Goal: Information Seeking & Learning: Learn about a topic

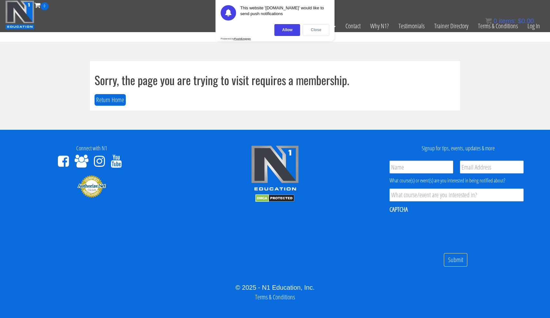
click at [315, 33] on div "Close" at bounding box center [316, 30] width 27 height 12
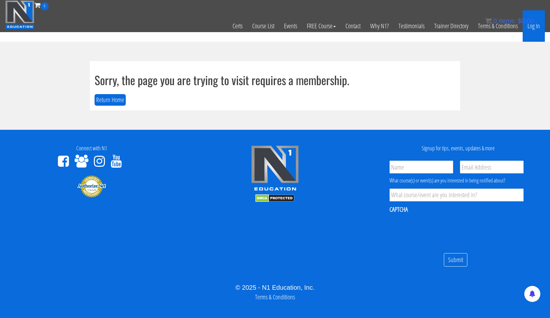
click at [539, 28] on link "Log In" at bounding box center [534, 26] width 22 height 32
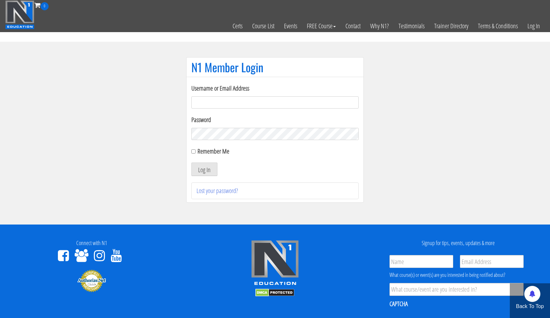
click at [522, 87] on section "N1 Member Login Username or Email Address Password Remember Me Log In Lost your…" at bounding box center [275, 133] width 550 height 183
click at [278, 107] on input "Username or Email Address" at bounding box center [274, 102] width 167 height 12
type input "[EMAIL_ADDRESS][DOMAIN_NAME]"
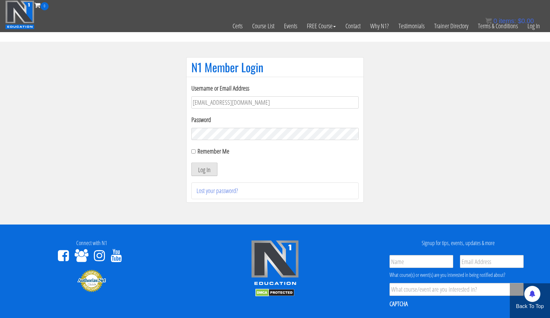
click at [208, 167] on button "Log In" at bounding box center [204, 170] width 26 height 14
click at [214, 165] on button "Log In" at bounding box center [204, 170] width 26 height 14
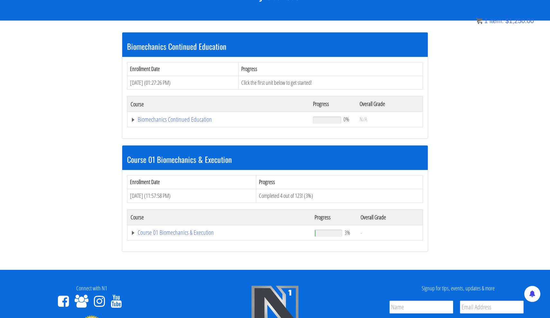
scroll to position [102, 0]
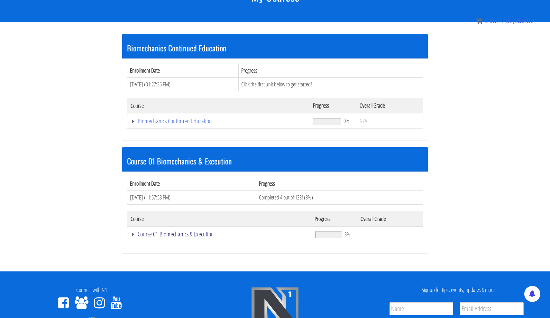
click at [192, 233] on link "Course 01 Biomechanics & Execution" at bounding box center [220, 234] width 178 height 6
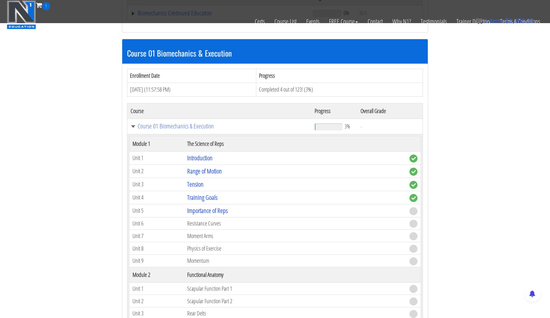
scroll to position [171, 0]
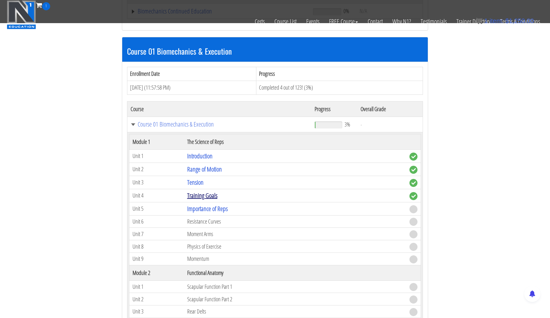
click at [217, 196] on link "Training Goals" at bounding box center [202, 195] width 30 height 9
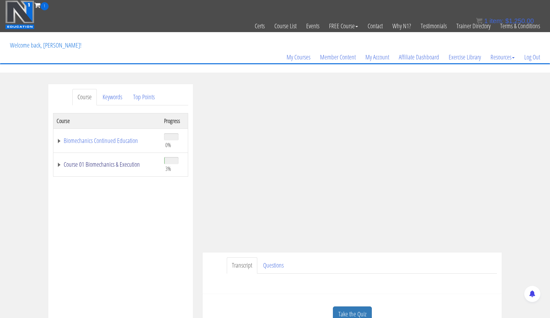
click at [122, 165] on link "Course 01 Biomechanics & Execution" at bounding box center [107, 164] width 101 height 6
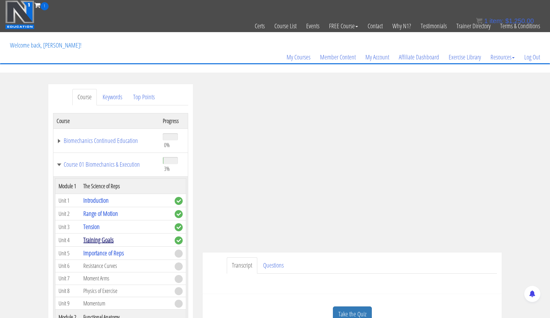
click at [109, 244] on link "Training Goals" at bounding box center [98, 240] width 30 height 9
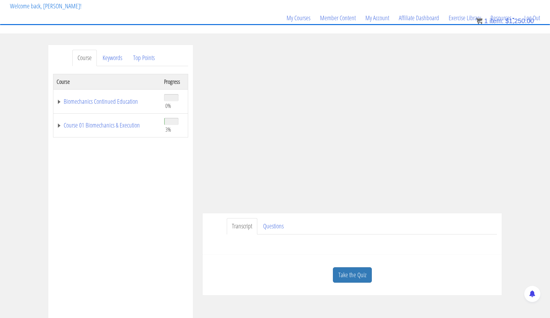
scroll to position [40, 0]
click at [72, 124] on link "Course 01 Biomechanics & Execution" at bounding box center [107, 125] width 101 height 6
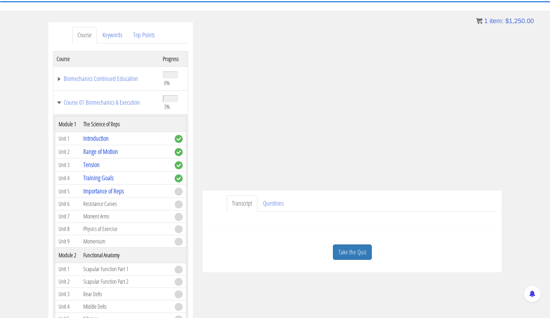
scroll to position [65, 0]
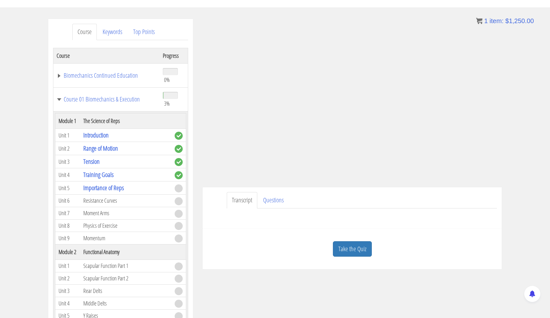
click at [275, 200] on link "Questions" at bounding box center [273, 200] width 31 height 16
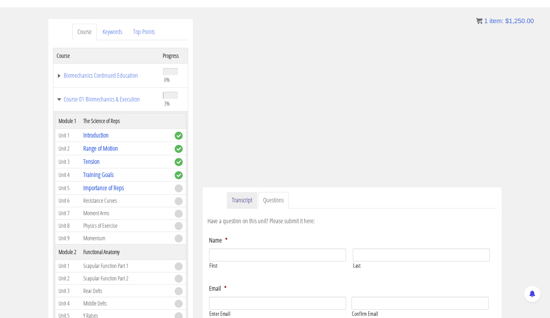
click at [250, 200] on link "Transcript" at bounding box center [242, 200] width 31 height 16
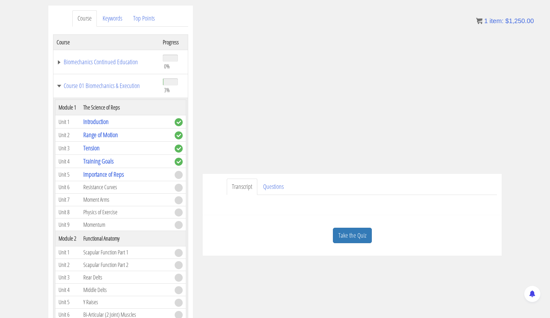
scroll to position [79, 0]
click at [342, 230] on link "Take the Quiz" at bounding box center [352, 236] width 39 height 16
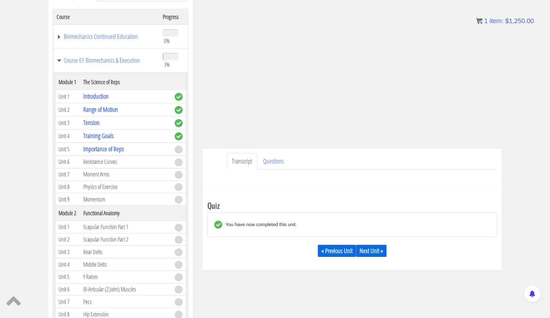
scroll to position [106, 0]
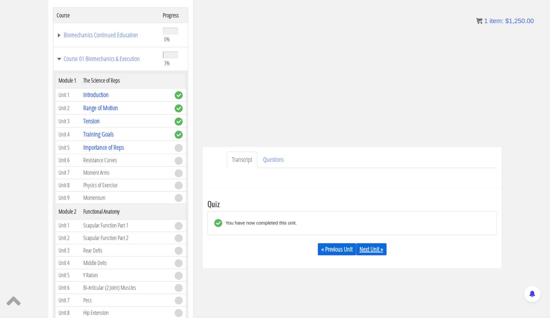
click at [378, 248] on link "Next Unit »" at bounding box center [371, 249] width 31 height 12
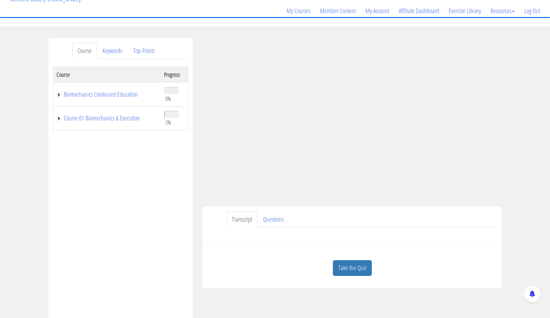
scroll to position [49, 0]
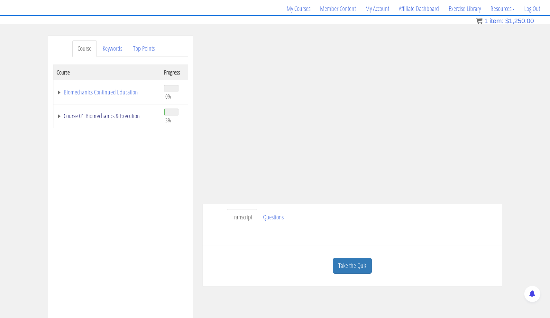
click at [61, 114] on link "Course 01 Biomechanics & Execution" at bounding box center [107, 116] width 101 height 6
